Goal: Find contact information: Find contact information

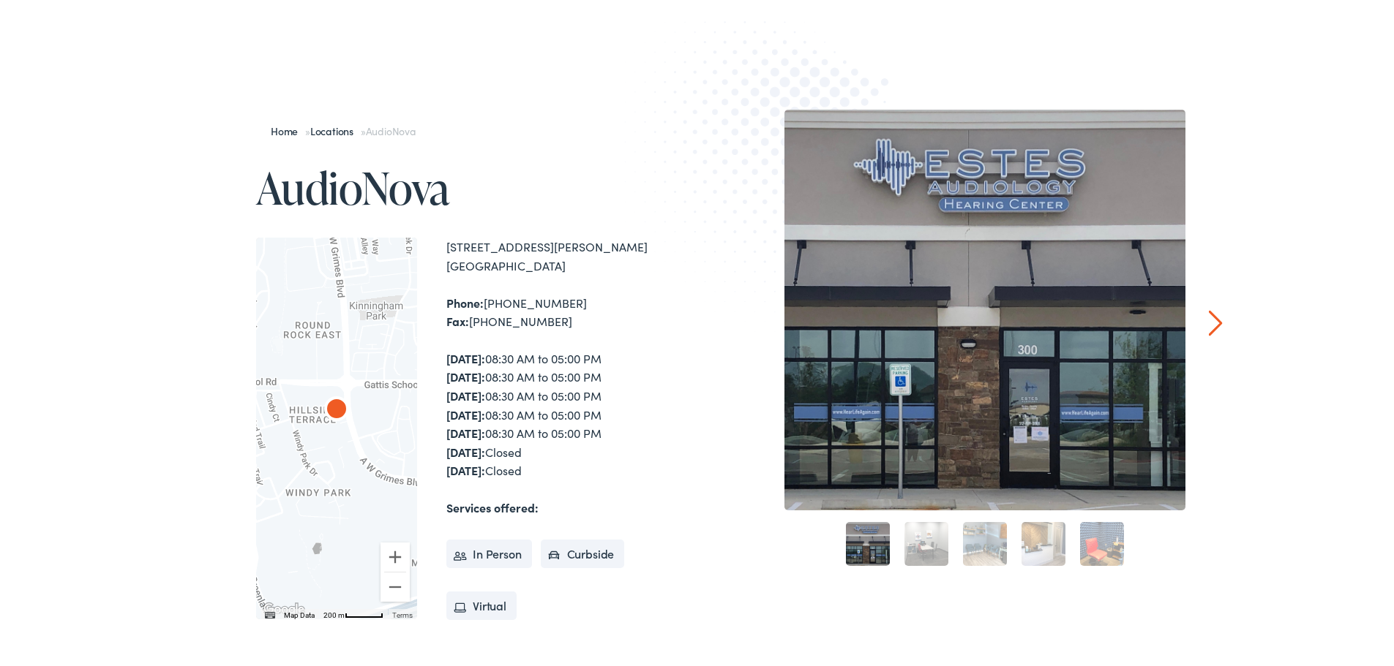
scroll to position [108, 0]
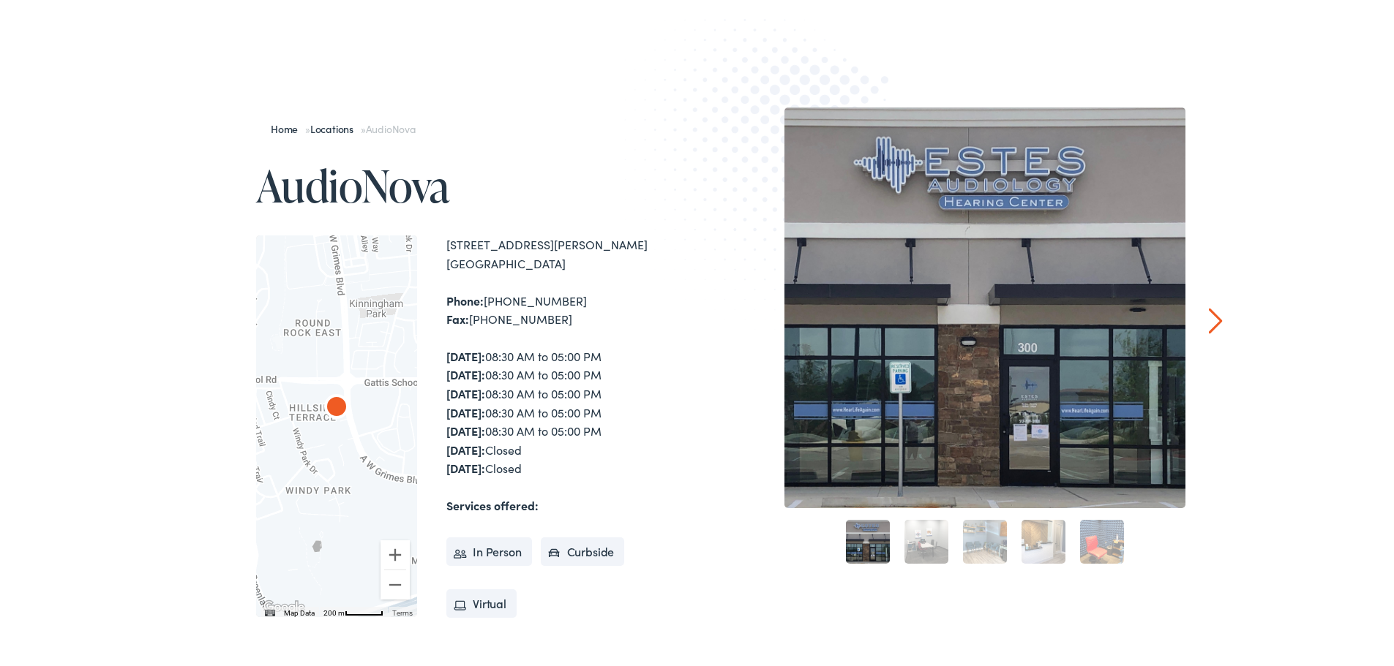
click at [914, 542] on link "2" at bounding box center [926, 539] width 44 height 44
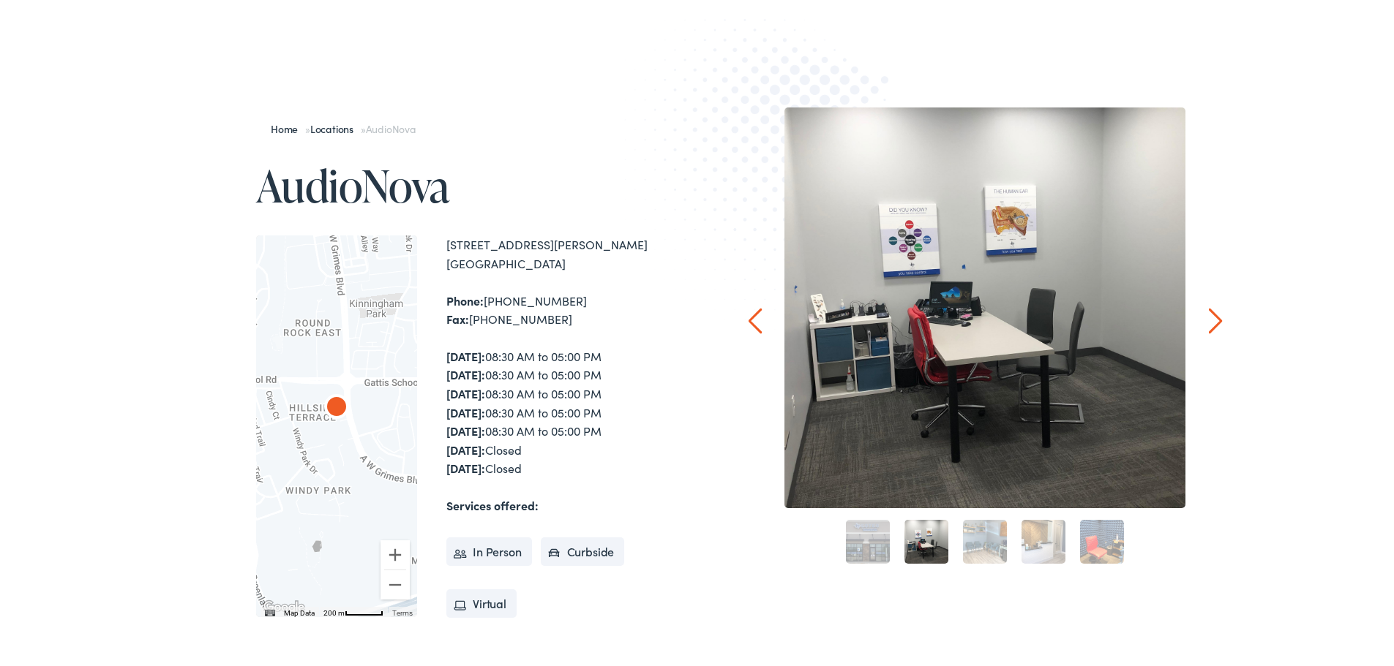
click at [966, 533] on link "3" at bounding box center [985, 539] width 44 height 44
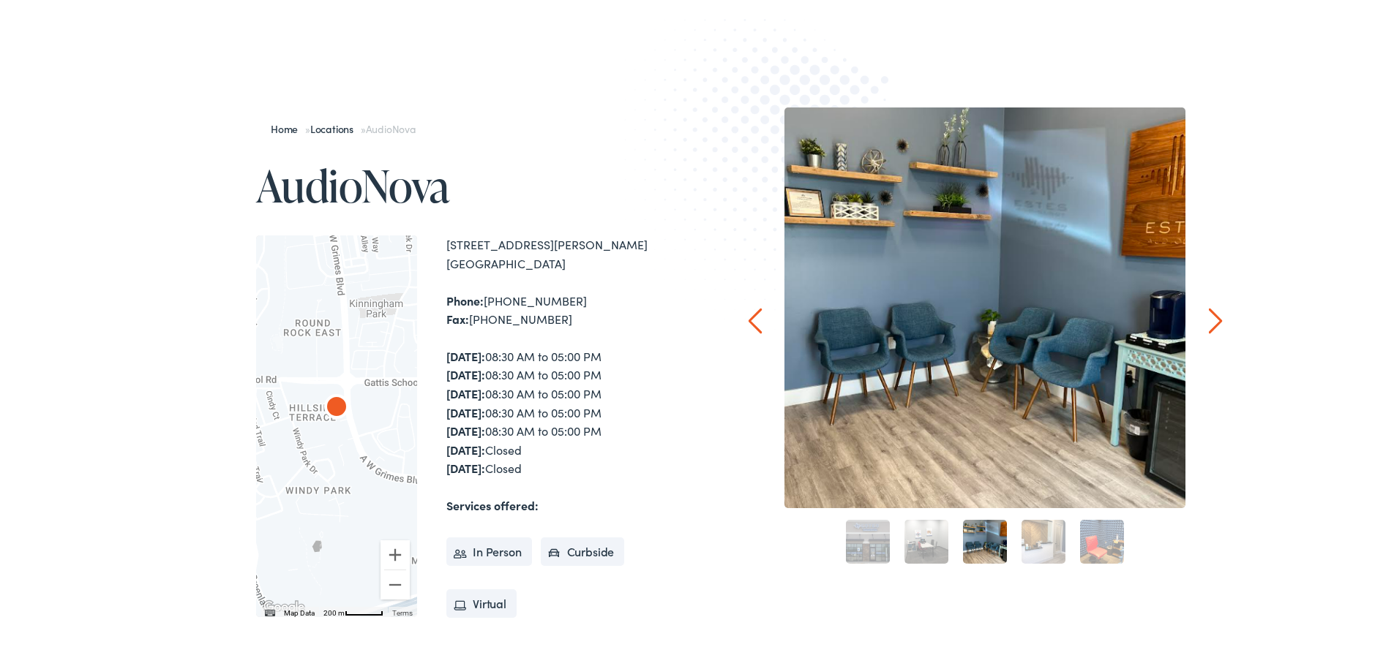
click at [1014, 533] on div "4" at bounding box center [1043, 539] width 59 height 59
click at [1035, 533] on link "4" at bounding box center [1043, 539] width 44 height 44
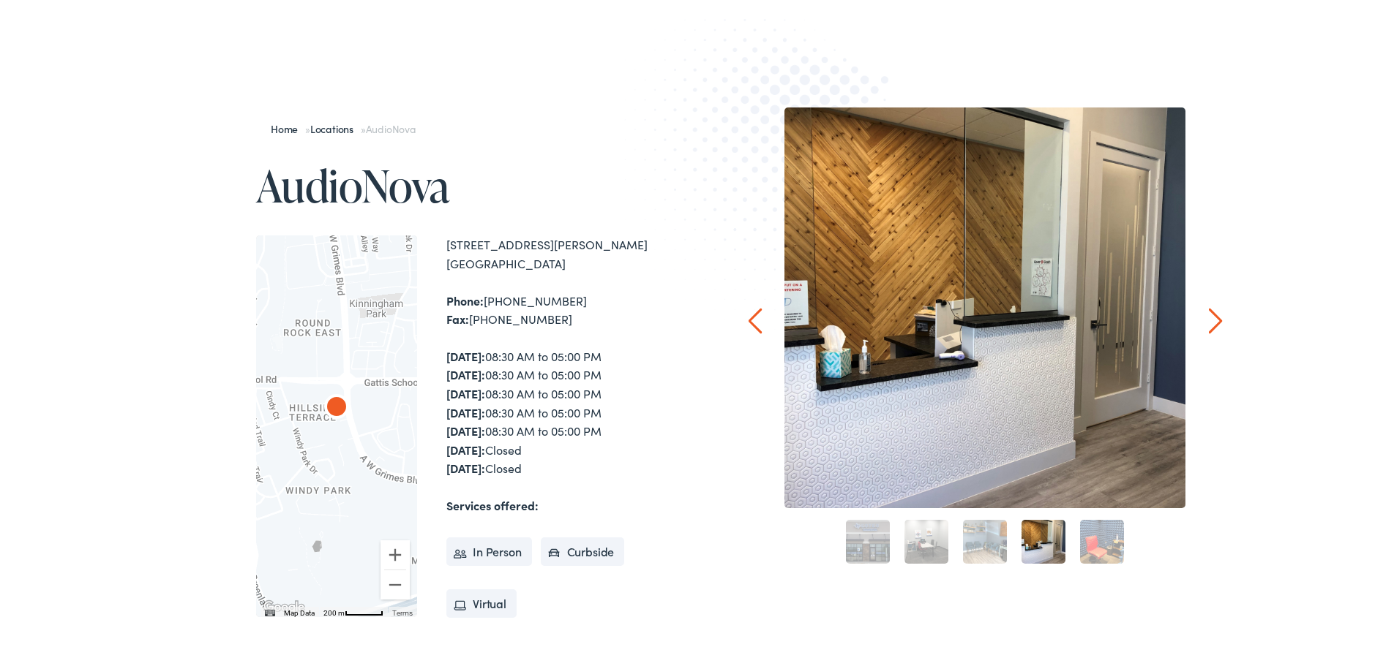
click at [1098, 535] on link "5" at bounding box center [1102, 539] width 44 height 44
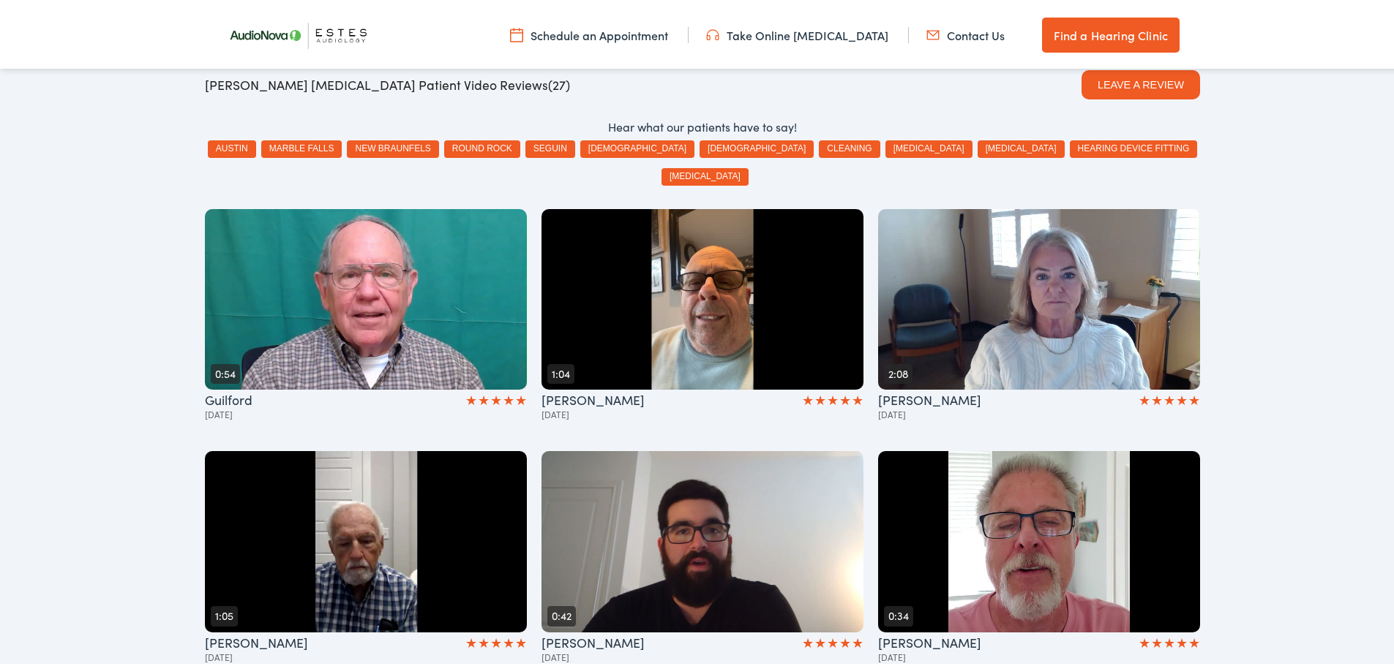
scroll to position [0, 0]
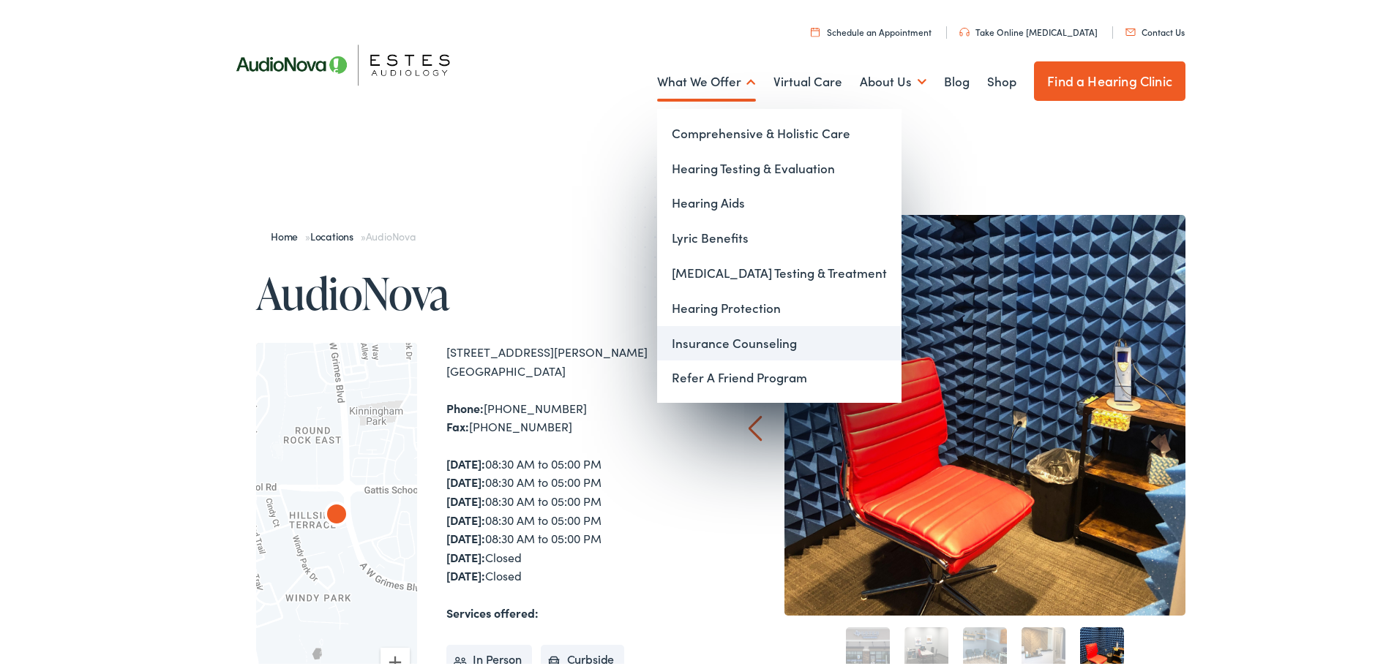
click at [752, 336] on link "Insurance Counseling" at bounding box center [779, 340] width 244 height 35
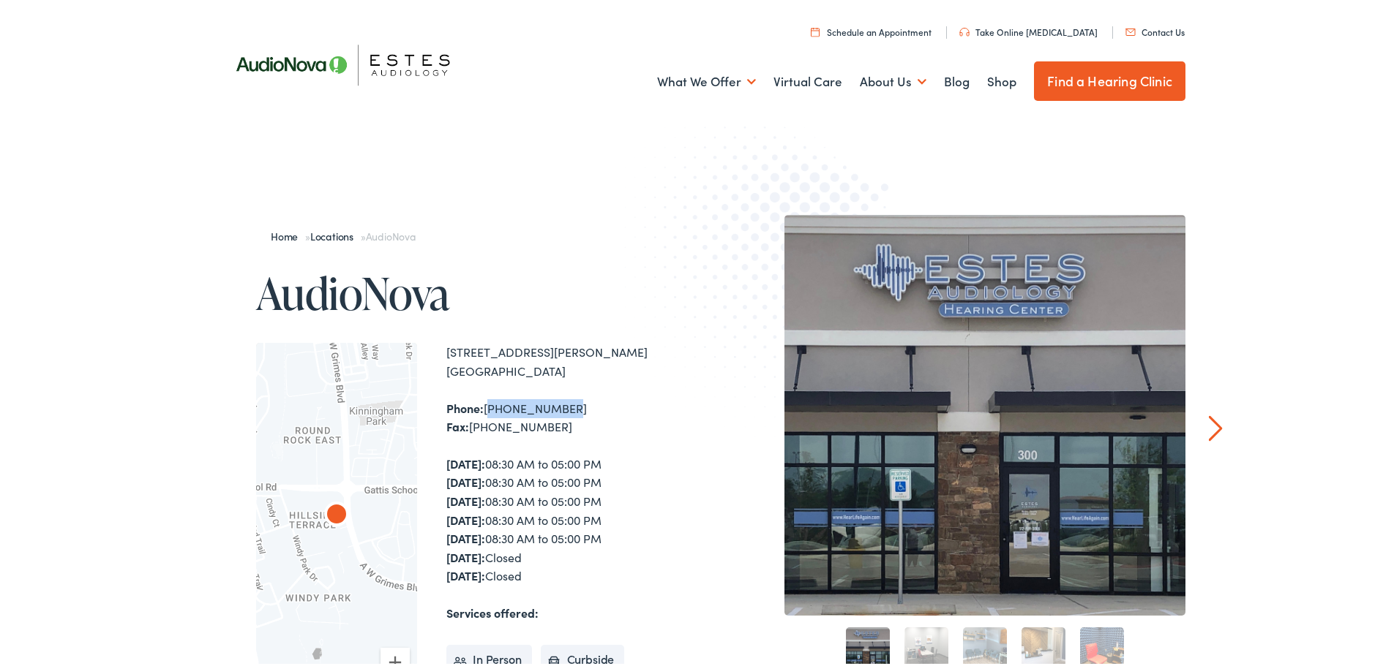
drag, startPoint x: 563, startPoint y: 410, endPoint x: 484, endPoint y: 405, distance: 79.2
click at [484, 405] on div "Phone: [PHONE_NUMBER] Fax: [PHONE_NUMBER]" at bounding box center [574, 414] width 256 height 37
copy div "[PHONE_NUMBER]"
